Goal: Task Accomplishment & Management: Manage account settings

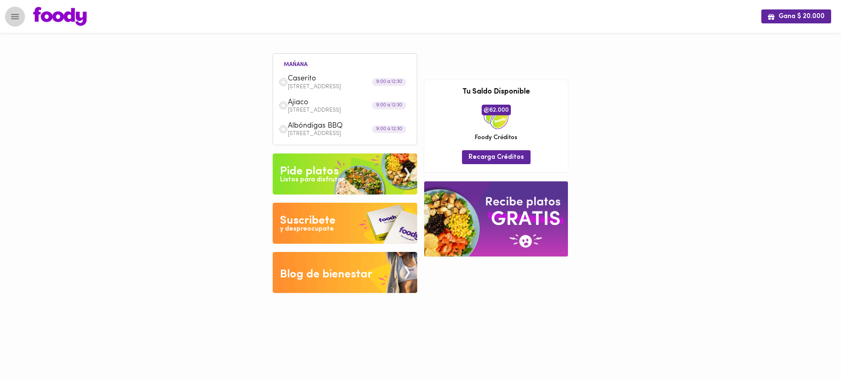
click at [17, 16] on icon "Menu" at bounding box center [15, 16] width 8 height 5
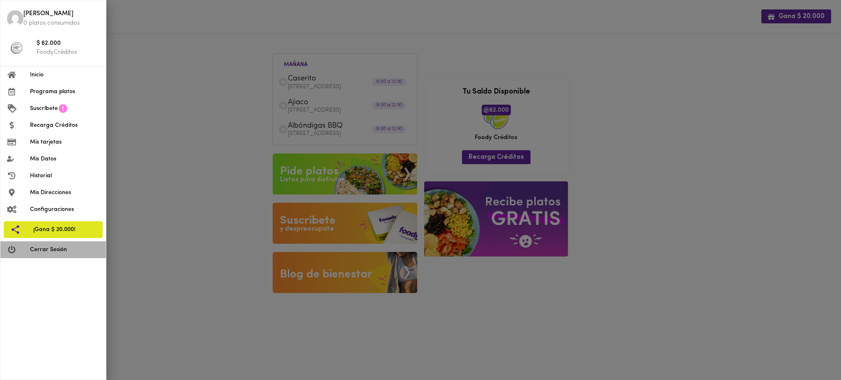
click at [70, 251] on span "Cerrar Sesión" at bounding box center [64, 250] width 69 height 9
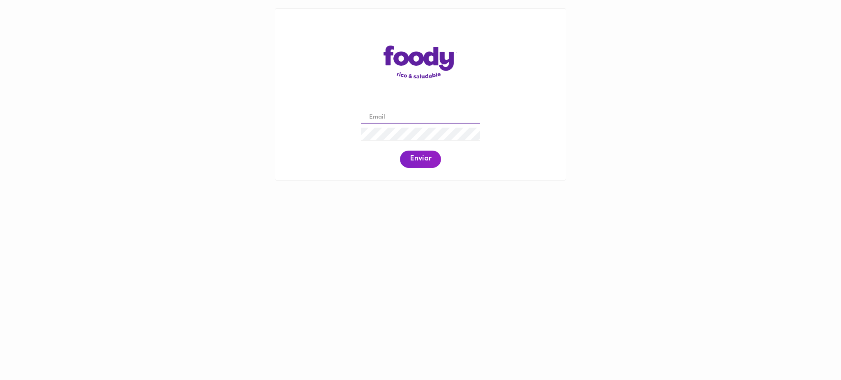
click at [421, 117] on input "email" at bounding box center [420, 117] width 119 height 13
paste input "[EMAIL_ADDRESS][DOMAIN_NAME]"
click at [421, 162] on span "Enviar" at bounding box center [420, 159] width 21 height 9
click at [425, 165] on button "Enviar" at bounding box center [420, 159] width 41 height 17
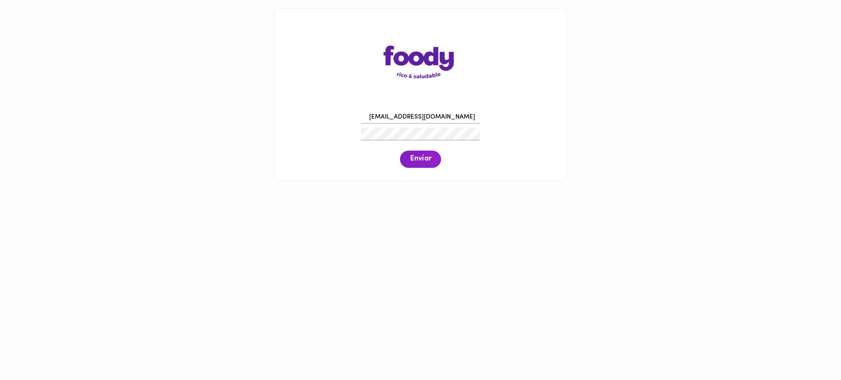
click at [425, 165] on button "Enviar" at bounding box center [420, 159] width 41 height 17
click at [424, 161] on span "Enviar" at bounding box center [420, 159] width 21 height 9
click at [344, 137] on div "[EMAIL_ADDRESS][DOMAIN_NAME] Enviar" at bounding box center [420, 138] width 274 height 63
click at [425, 156] on span "Enviar" at bounding box center [420, 159] width 21 height 9
click at [423, 161] on span "Enviar" at bounding box center [420, 159] width 21 height 9
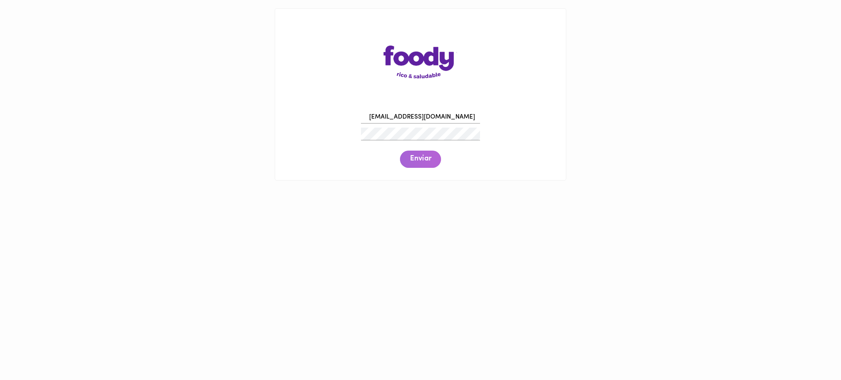
click at [423, 161] on span "Enviar" at bounding box center [420, 159] width 21 height 9
drag, startPoint x: 464, startPoint y: 119, endPoint x: 349, endPoint y: 121, distance: 115.0
click at [349, 121] on div "[EMAIL_ADDRESS][DOMAIN_NAME] Enviar" at bounding box center [420, 138] width 274 height 63
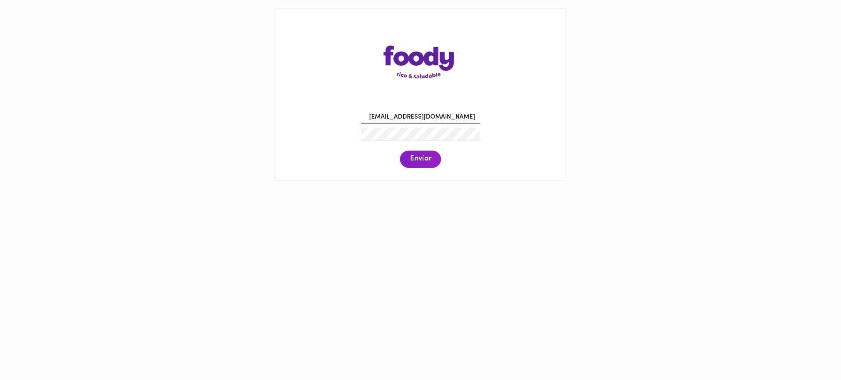
paste input "aniel_adolfo7@hot"
type input "[EMAIL_ADDRESS][DOMAIN_NAME]"
click at [425, 161] on span "Enviar" at bounding box center [420, 159] width 21 height 9
